Goal: Information Seeking & Learning: Learn about a topic

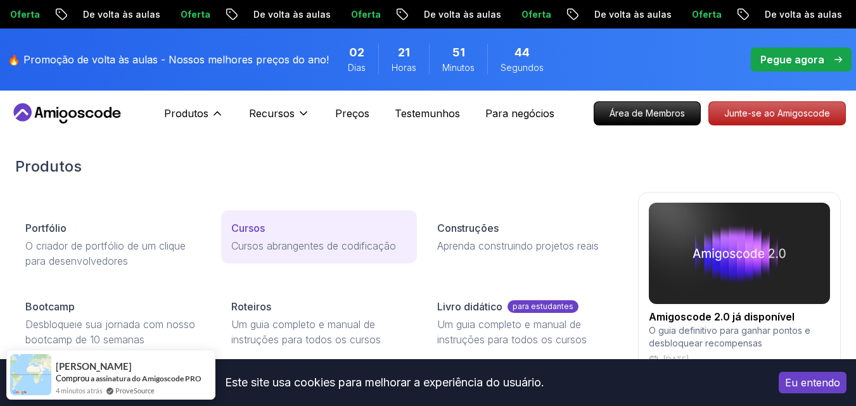
click at [282, 230] on div "Cursos" at bounding box center [318, 227] width 175 height 15
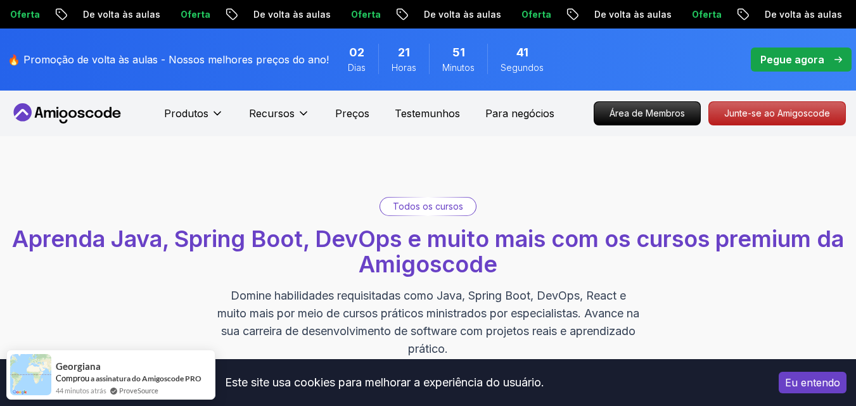
click at [416, 213] on div "Todos os cursos" at bounding box center [428, 207] width 96 height 18
click at [418, 206] on font "Todos os cursos" at bounding box center [428, 206] width 70 height 11
click at [386, 206] on div "Todos os cursos" at bounding box center [428, 207] width 96 height 18
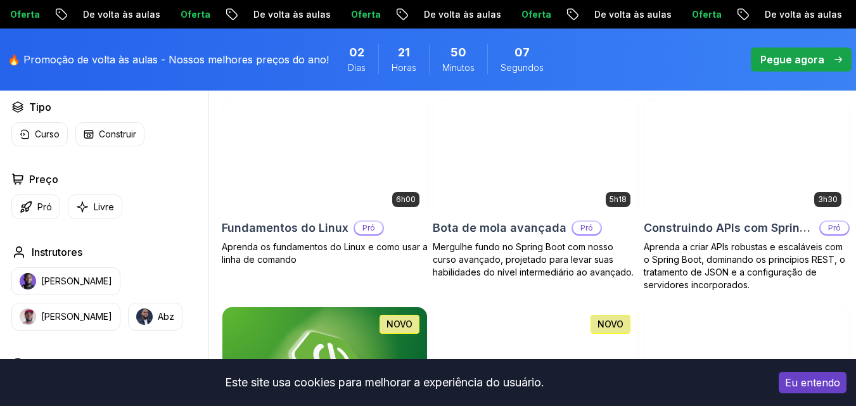
scroll to position [443, 0]
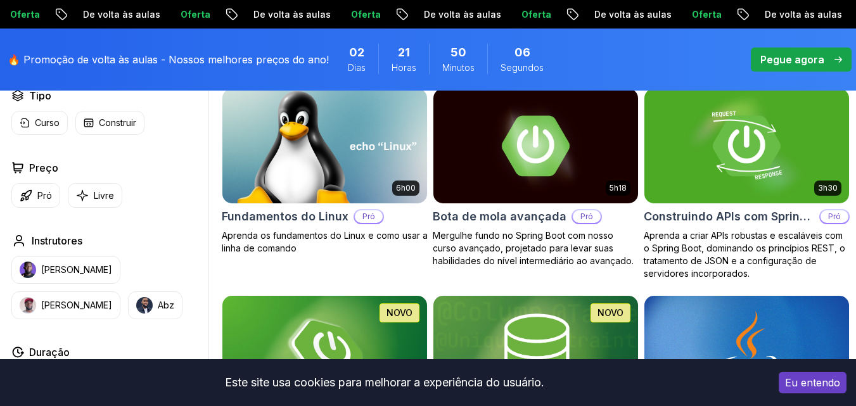
click at [322, 150] on img at bounding box center [324, 146] width 215 height 120
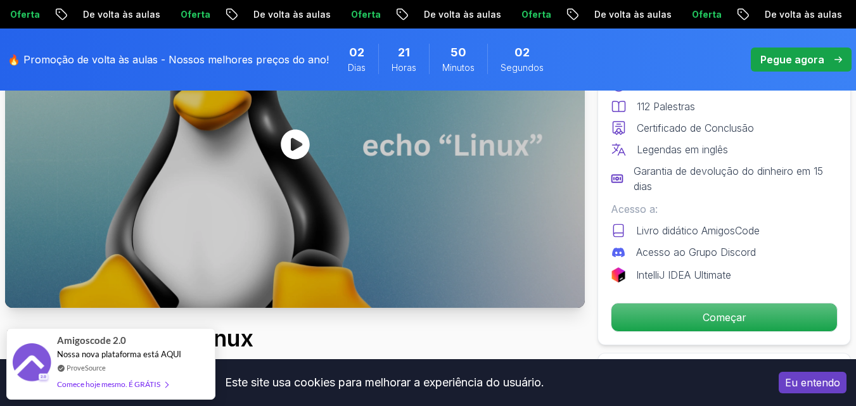
scroll to position [190, 0]
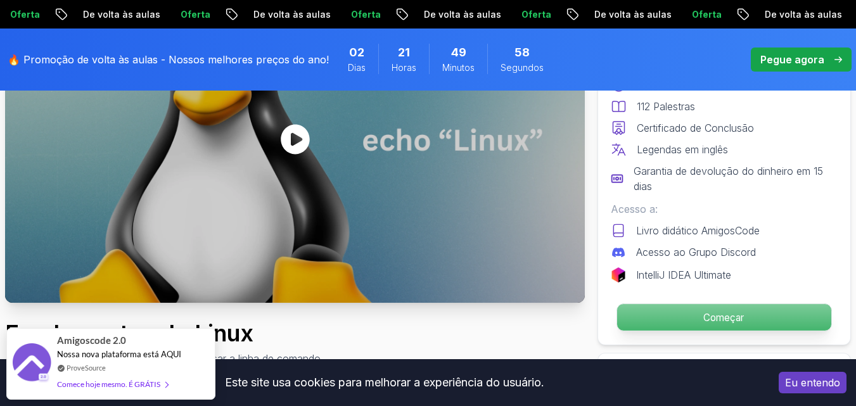
click at [676, 315] on p "Começar" at bounding box center [724, 317] width 214 height 27
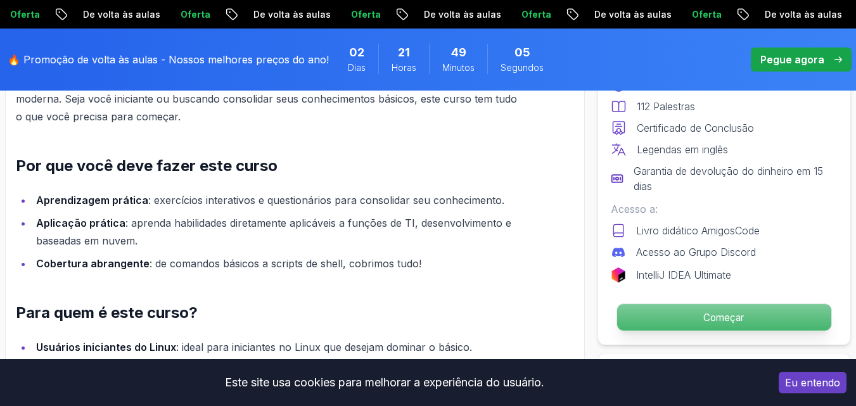
scroll to position [1140, 0]
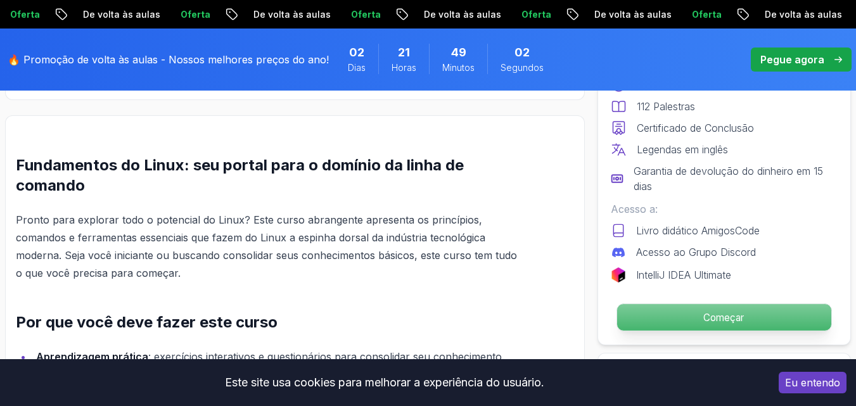
click at [692, 315] on p "Começar" at bounding box center [724, 317] width 214 height 27
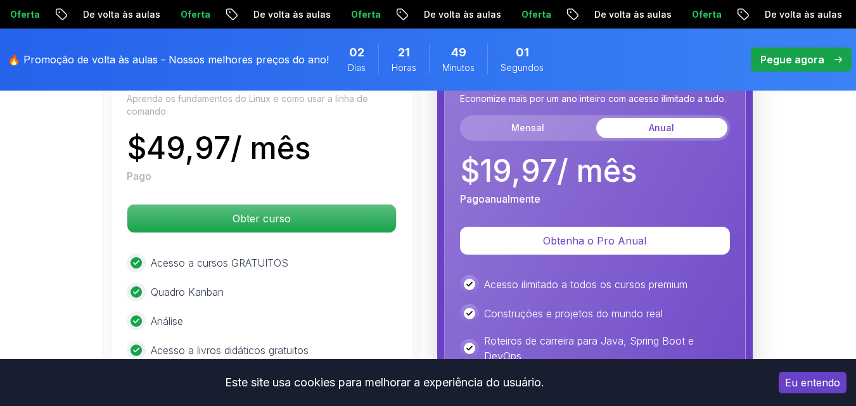
scroll to position [3131, 0]
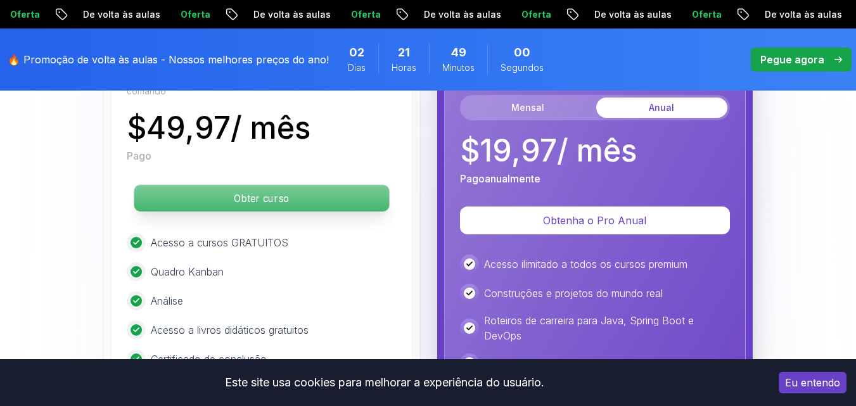
click at [269, 203] on font "Obter curso" at bounding box center [261, 198] width 55 height 12
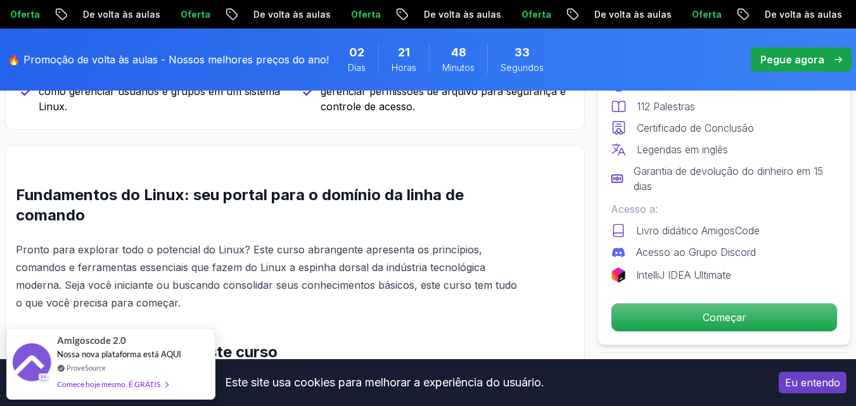
scroll to position [919, 0]
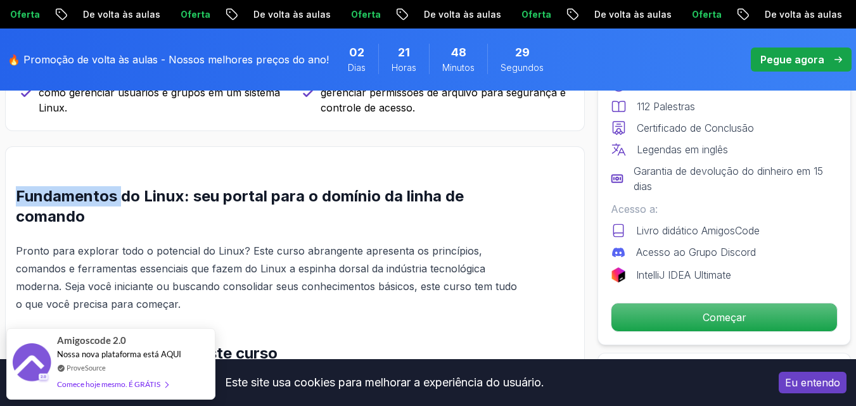
drag, startPoint x: 1, startPoint y: 205, endPoint x: 135, endPoint y: 201, distance: 134.3
drag, startPoint x: 168, startPoint y: 194, endPoint x: 196, endPoint y: 192, distance: 28.6
click at [179, 192] on font "Fundamentos do Linux: seu portal para o domínio da linha de comando" at bounding box center [240, 206] width 448 height 39
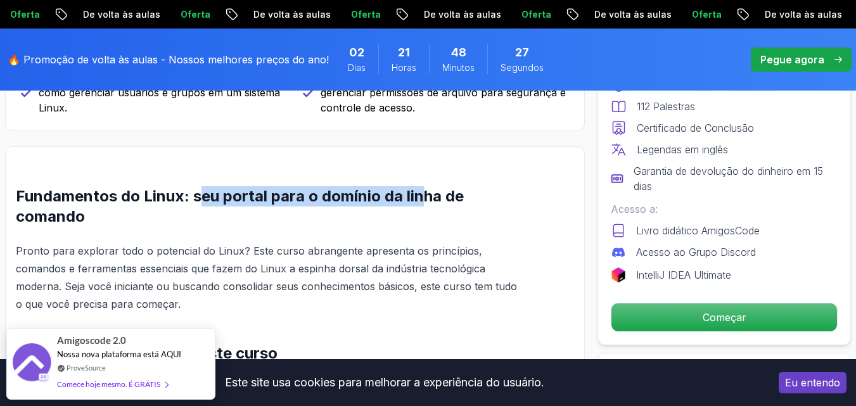
drag, startPoint x: 201, startPoint y: 191, endPoint x: 428, endPoint y: 187, distance: 227.4
click at [428, 187] on font "Fundamentos do Linux: seu portal para o domínio da linha de comando" at bounding box center [240, 206] width 448 height 39
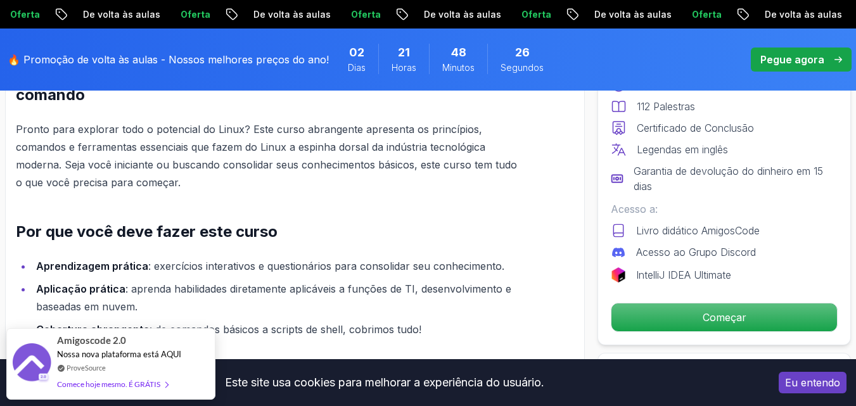
scroll to position [1046, 0]
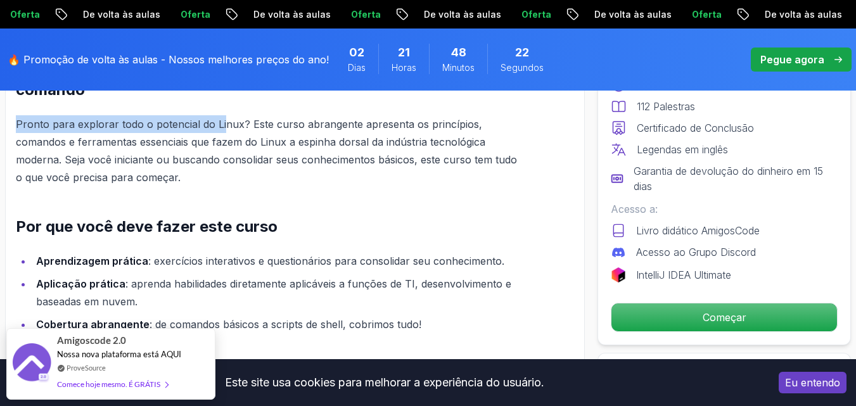
drag, startPoint x: 23, startPoint y: 121, endPoint x: 222, endPoint y: 122, distance: 198.2
click at [222, 122] on font "Pronto para explorar todo o potencial do Linux? Este curso abrangente apresenta…" at bounding box center [266, 151] width 501 height 66
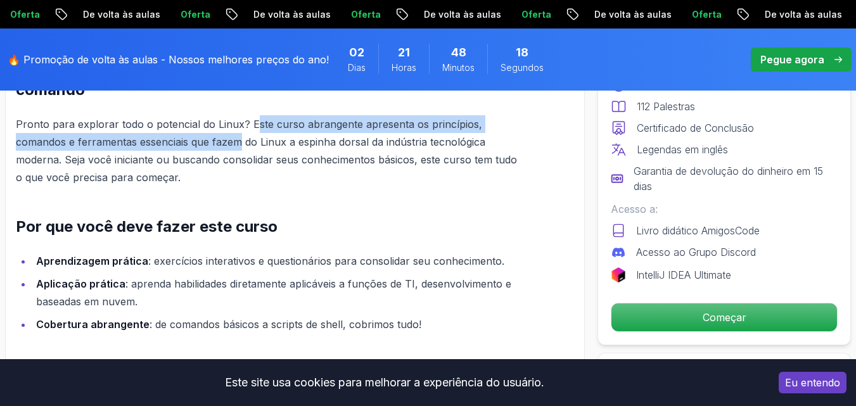
drag, startPoint x: 253, startPoint y: 118, endPoint x: 239, endPoint y: 145, distance: 30.9
click at [239, 145] on font "Pronto para explorar todo o potencial do Linux? Este curso abrangente apresenta…" at bounding box center [266, 151] width 501 height 66
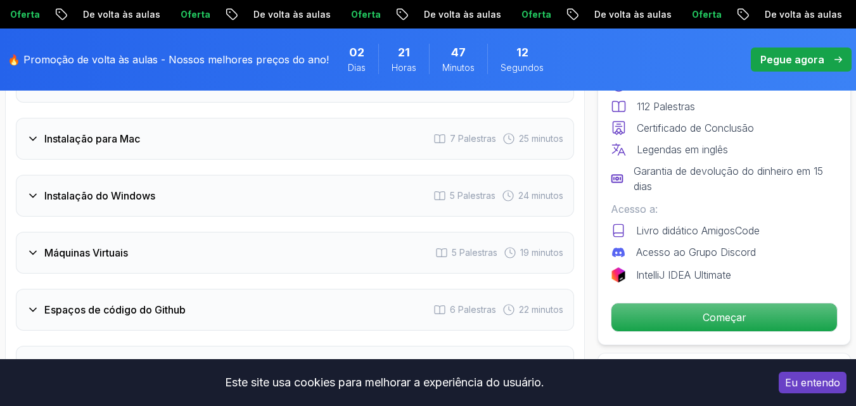
scroll to position [1932, 0]
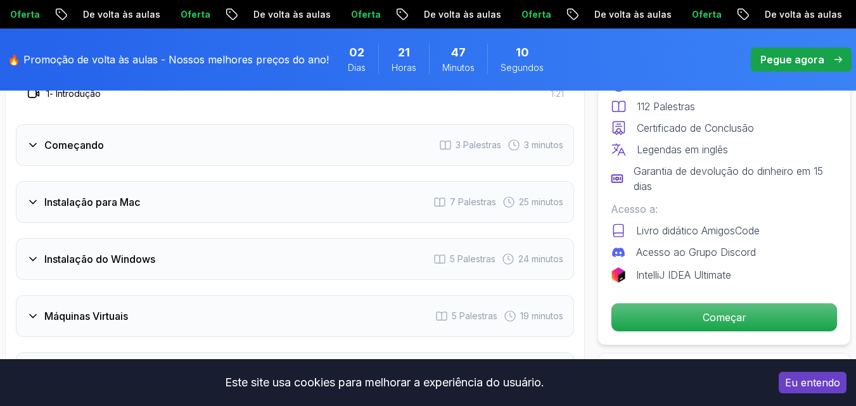
click at [33, 265] on div "Instalação do Windows" at bounding box center [91, 258] width 129 height 15
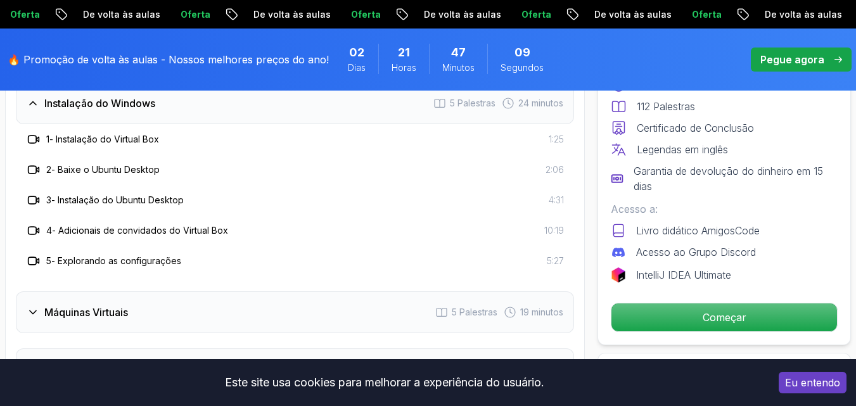
scroll to position [2059, 0]
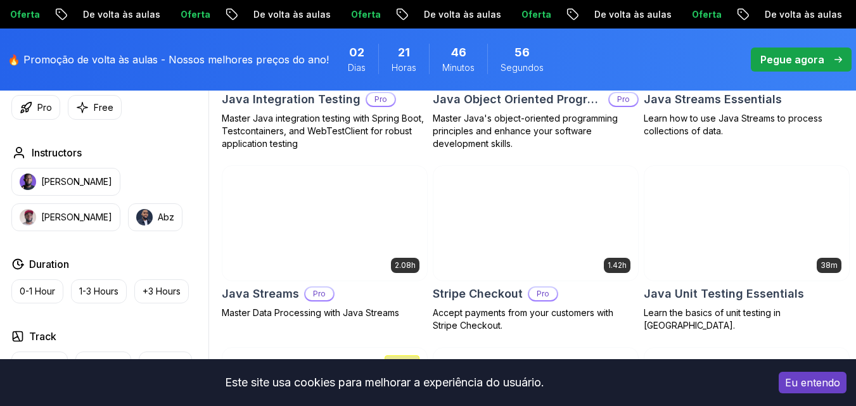
scroll to position [446, 0]
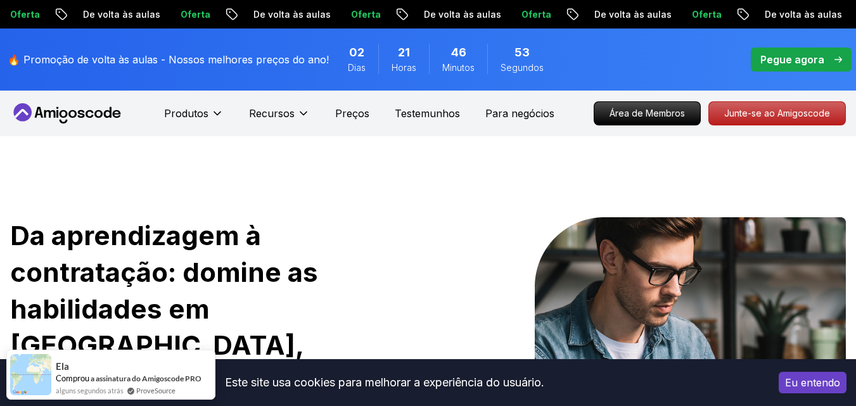
click at [94, 99] on nav "Produtos Recursos Preços Testemunhos Para negócios Área de Membros Junte-se ao …" at bounding box center [427, 114] width 835 height 46
click at [96, 114] on icon at bounding box center [98, 114] width 8 height 8
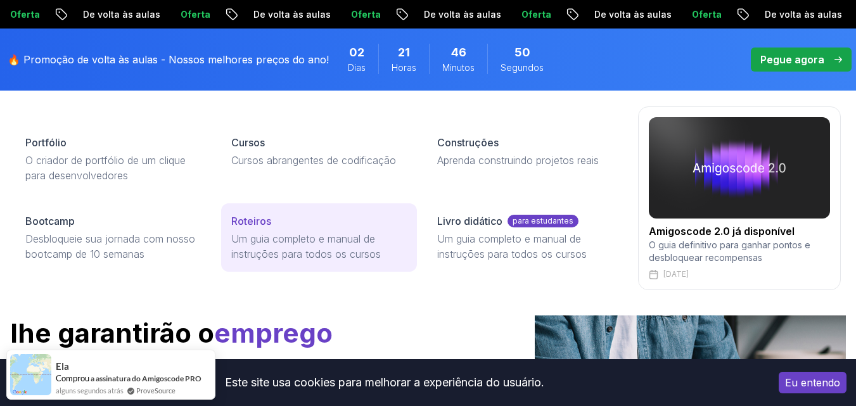
scroll to position [127, 0]
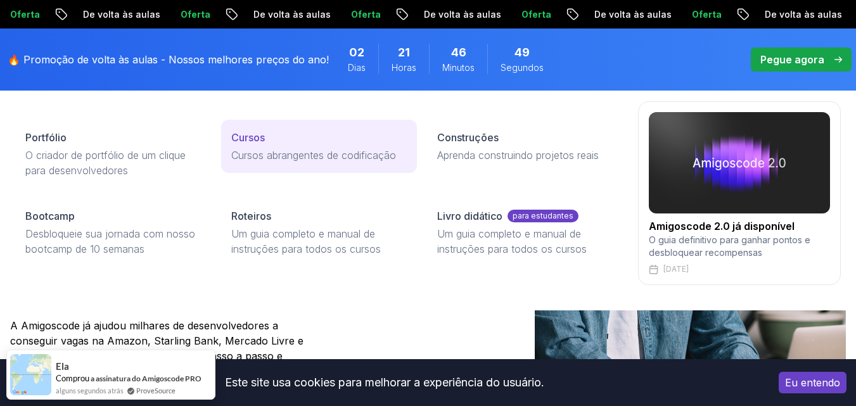
click at [282, 155] on font "Cursos abrangentes de codificação" at bounding box center [313, 155] width 165 height 13
